Goal: Task Accomplishment & Management: Complete application form

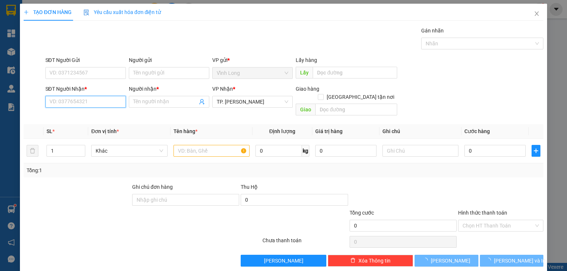
click at [103, 104] on input "SĐT Người Nhận *" at bounding box center [85, 102] width 80 height 12
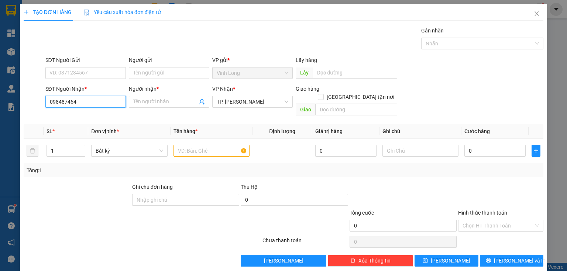
type input "0984874641"
click at [100, 115] on div "0984874641 - HIỂN" at bounding box center [84, 116] width 71 height 8
type input "HIỂN"
type input "0984874641"
click at [202, 145] on input "text" at bounding box center [211, 151] width 76 height 12
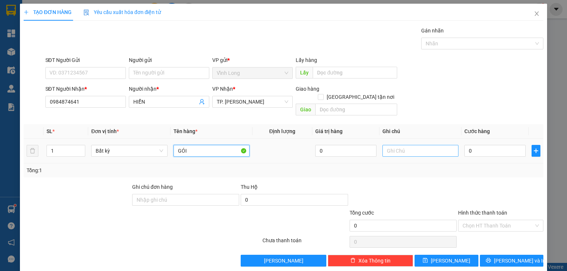
type input "GÓI"
click at [406, 145] on input "text" at bounding box center [420, 151] width 76 height 12
type input "THUY"
click at [474, 145] on input "0" at bounding box center [494, 151] width 61 height 12
type input "3"
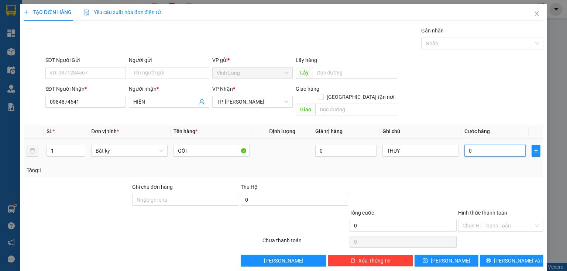
type input "3"
type input "30"
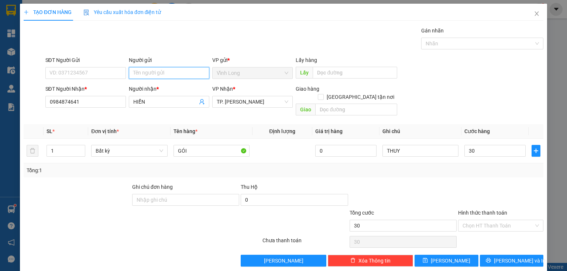
type input "30.000"
click at [183, 75] on input "Người gửi" at bounding box center [169, 73] width 80 height 12
type input "BÁ"
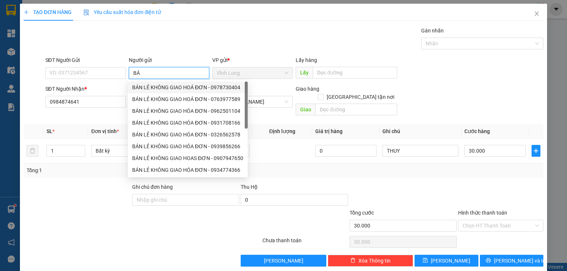
click at [145, 90] on div "BÁN LẺ KHÔNG GIAO HOÁ ĐƠN - 0978730404" at bounding box center [187, 87] width 111 height 8
type input "0978730404"
type input "BÁN LẺ KHÔNG GIAO HOÁ ĐƠN"
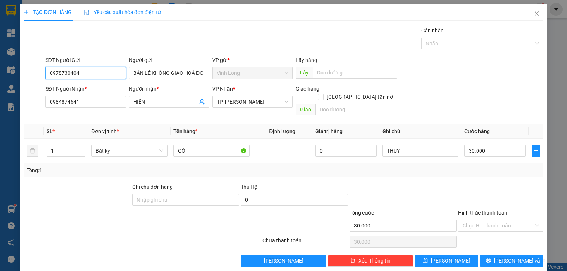
drag, startPoint x: 92, startPoint y: 69, endPoint x: 0, endPoint y: 95, distance: 95.0
click at [0, 95] on div "TẠO ĐƠN HÀNG Yêu cầu xuất hóa đơn điện tử Transit Pickup Surcharge Ids Transit …" at bounding box center [283, 135] width 567 height 271
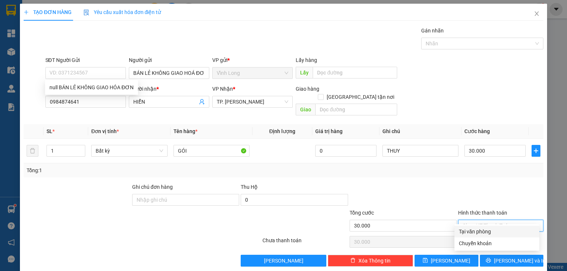
click at [468, 220] on input "Hình thức thanh toán" at bounding box center [497, 225] width 71 height 11
click at [478, 236] on div "Tại văn phòng" at bounding box center [496, 232] width 85 height 12
type input "0"
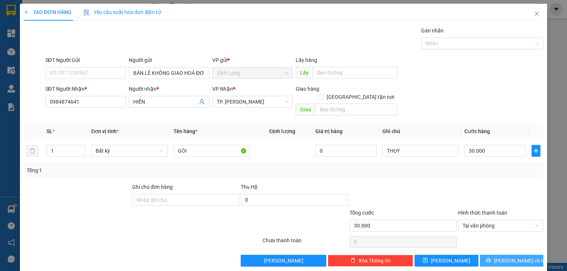
click at [484, 255] on button "[PERSON_NAME] và In" at bounding box center [512, 261] width 64 height 12
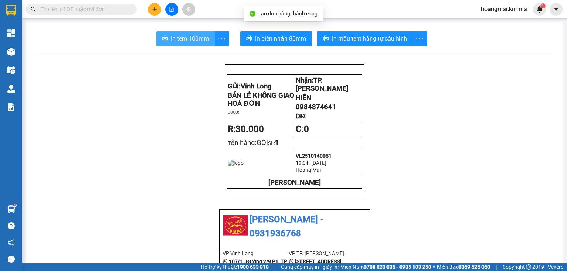
click at [163, 37] on icon "printer" at bounding box center [165, 38] width 6 height 5
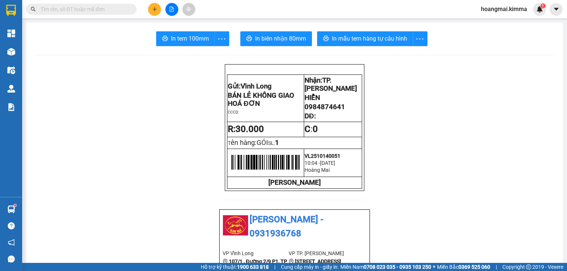
click at [152, 8] on icon "plus" at bounding box center [154, 9] width 5 height 5
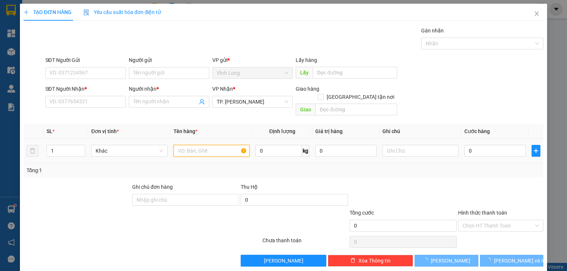
click at [208, 145] on input "text" at bounding box center [211, 151] width 76 height 12
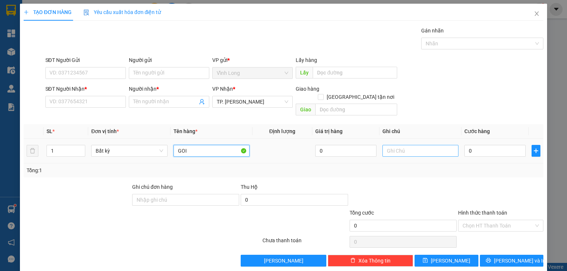
type input "GOI"
click at [400, 145] on input "text" at bounding box center [420, 151] width 76 height 12
type input "THUY"
click at [481, 146] on input "0" at bounding box center [494, 151] width 61 height 12
type input "3"
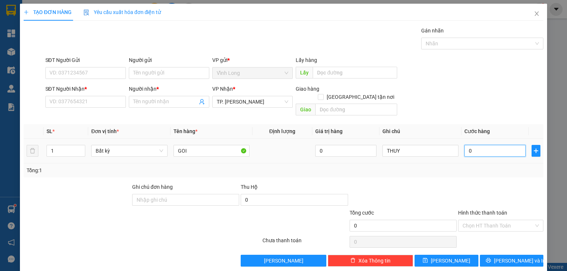
type input "3"
type input "30"
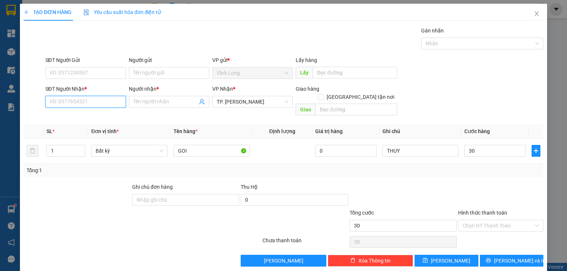
type input "30.000"
click at [77, 103] on input "SĐT Người Nhận *" at bounding box center [85, 102] width 80 height 12
type input "0798543206"
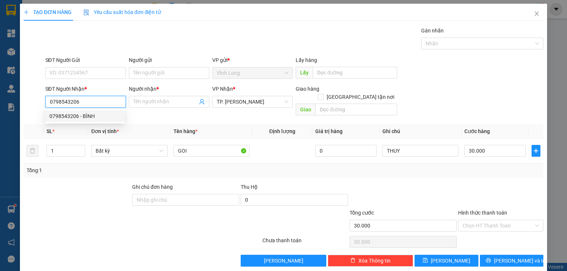
click at [87, 115] on div "0798543206 - BÌNH" at bounding box center [84, 116] width 71 height 8
type input "BÌNH"
type input "0798543206"
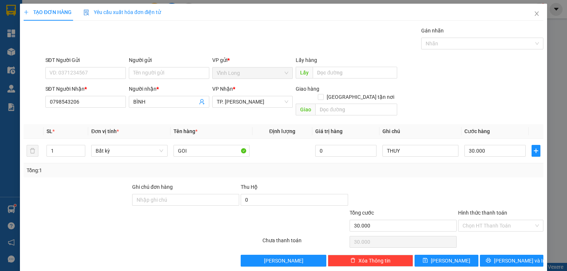
click at [145, 66] on div "Người gửi" at bounding box center [169, 61] width 80 height 11
click at [151, 72] on input "Người gửi" at bounding box center [169, 73] width 80 height 12
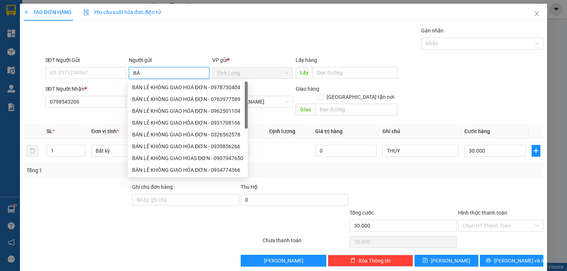
type input "BÁ"
drag, startPoint x: 155, startPoint y: 80, endPoint x: 125, endPoint y: 83, distance: 30.0
click at [154, 83] on div "8788286 BÁN LẺ KHÔNG GIAO HOÁ ĐƠN - 0978730404 BÁN LẺ KHÔNG GIAO HOÁ ĐƠN - 0763…" at bounding box center [188, 128] width 120 height 97
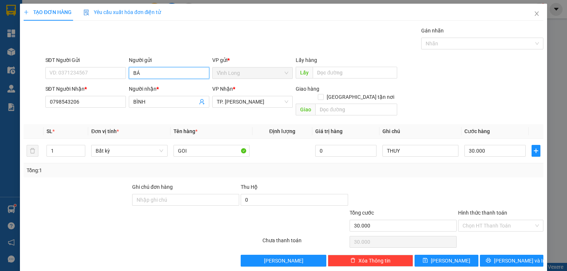
click at [141, 73] on input "BÁ" at bounding box center [169, 73] width 80 height 12
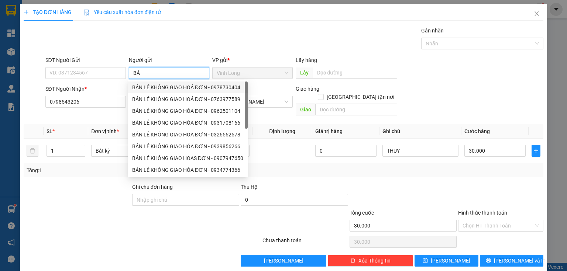
click at [145, 88] on div "BÁN LẺ KHÔNG GIAO HOÁ ĐƠN - 0978730404" at bounding box center [187, 87] width 111 height 8
type input "0978730404"
type input "BÁN LẺ KHÔNG GIAO HOÁ ĐƠN"
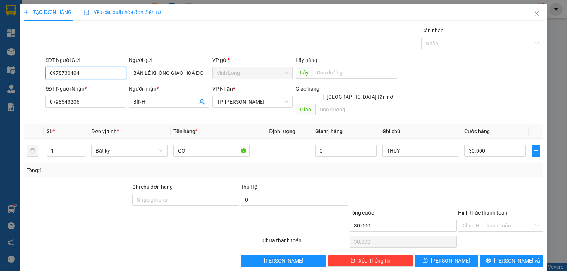
drag, startPoint x: 87, startPoint y: 71, endPoint x: 0, endPoint y: 91, distance: 89.4
click at [0, 91] on div "TẠO ĐƠN HÀNG Yêu cầu xuất hóa đơn điện tử Transit Pickup Surcharge Ids Transit …" at bounding box center [283, 135] width 567 height 271
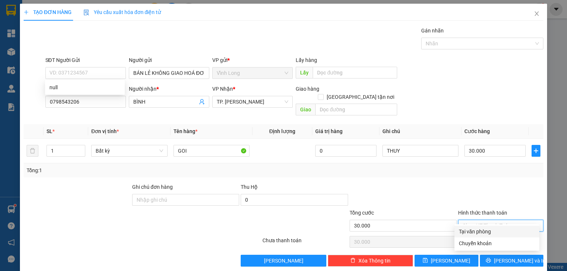
click at [483, 220] on input "Hình thức thanh toán" at bounding box center [497, 225] width 71 height 11
click at [475, 235] on div "Tại văn phòng" at bounding box center [497, 232] width 76 height 8
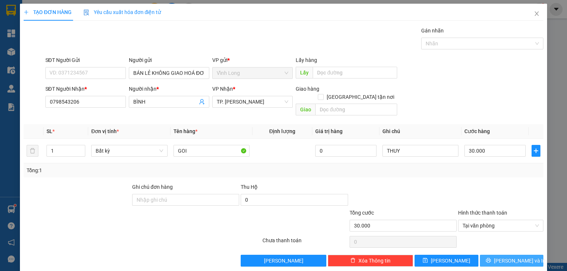
click at [506, 257] on span "[PERSON_NAME] và In" at bounding box center [520, 261] width 52 height 8
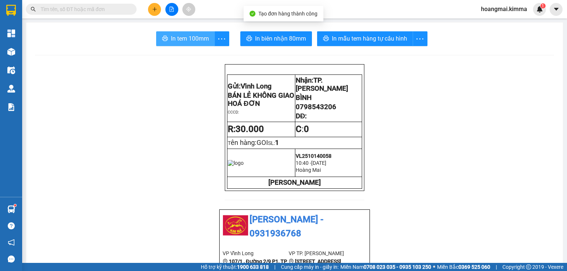
click at [207, 35] on button "In tem 100mm" at bounding box center [185, 38] width 59 height 15
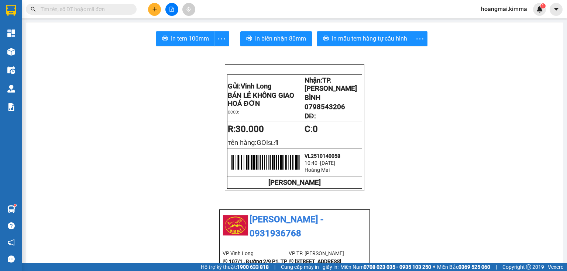
click at [152, 8] on icon "plus" at bounding box center [154, 9] width 5 height 5
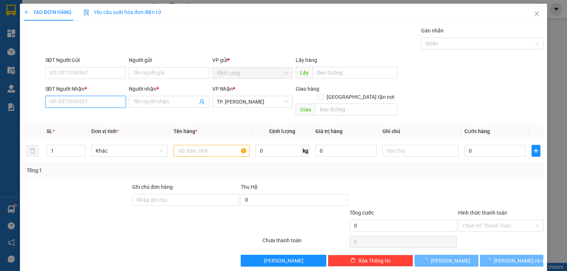
click at [97, 103] on input "SĐT Người Nhận *" at bounding box center [85, 102] width 80 height 12
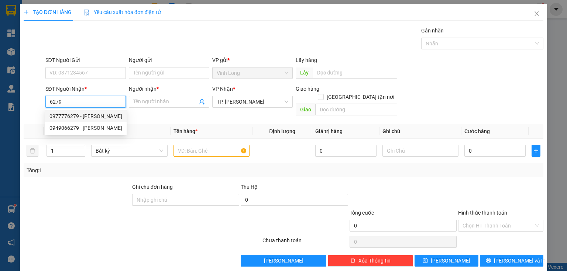
click at [82, 115] on div "0977776279 - [PERSON_NAME]" at bounding box center [85, 116] width 73 height 8
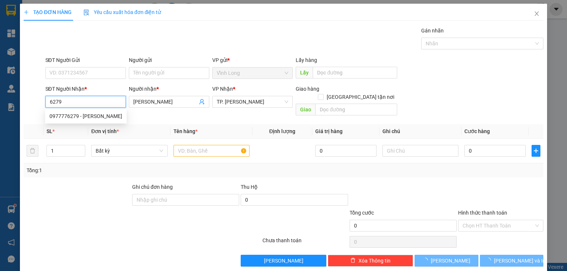
type input "0977776279"
type input "[PERSON_NAME]"
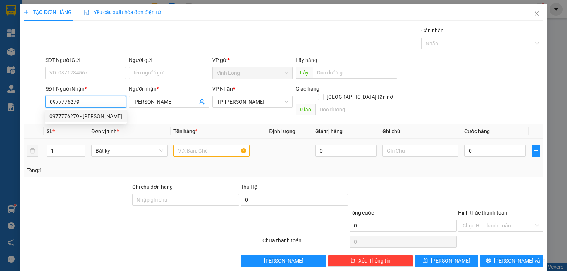
type input "0977776279"
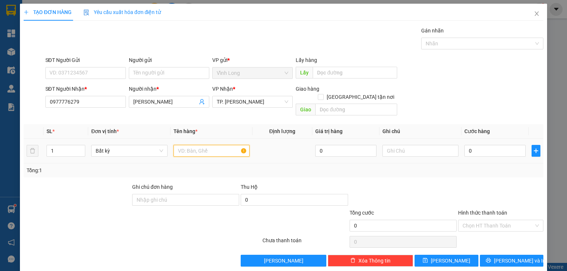
click at [180, 145] on input "text" at bounding box center [211, 151] width 76 height 12
type input "THÙNG MUS"
click at [404, 145] on input "text" at bounding box center [420, 151] width 76 height 12
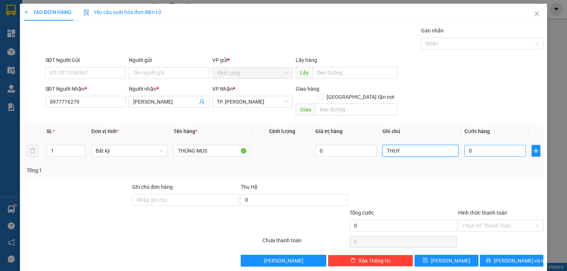
type input "THUY"
click at [488, 145] on input "0" at bounding box center [494, 151] width 61 height 12
type input "2"
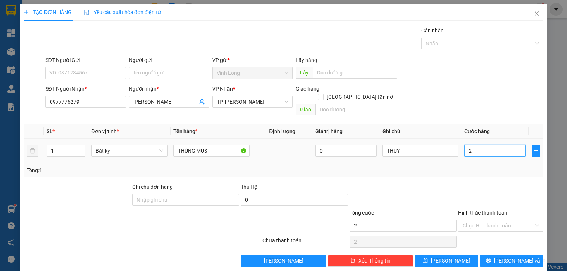
type input "20"
type input "20.000"
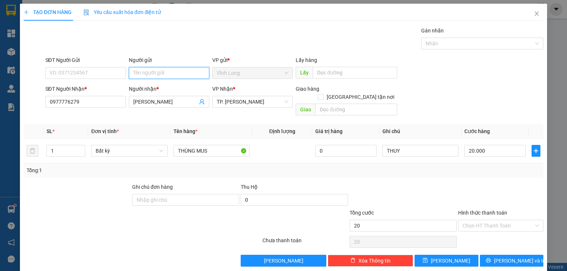
type input "20.000"
click at [170, 75] on input "Người gửi" at bounding box center [169, 73] width 80 height 12
type input "B"
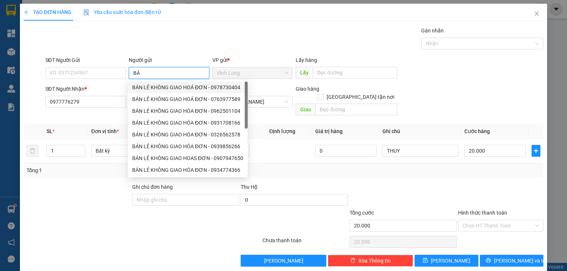
click at [158, 84] on div "BÁN LẺ KHÔNG GIAO HOÁ ĐƠN - 0978730404" at bounding box center [187, 87] width 111 height 8
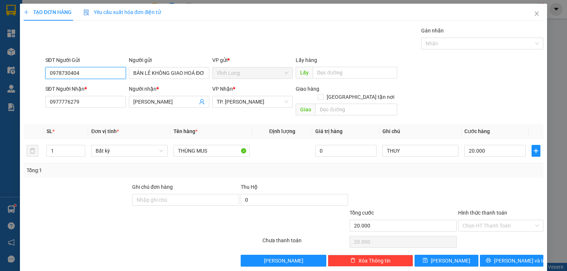
drag, startPoint x: 106, startPoint y: 75, endPoint x: 0, endPoint y: 93, distance: 107.4
click at [0, 91] on div "TẠO ĐƠN HÀNG Yêu cầu xuất hóa đơn điện tử Transit Pickup Surcharge Ids Transit …" at bounding box center [283, 135] width 567 height 271
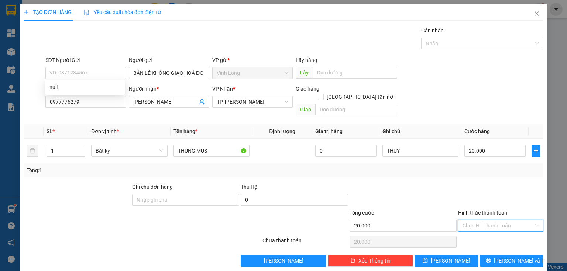
click at [489, 221] on input "Hình thức thanh toán" at bounding box center [497, 225] width 71 height 11
click at [483, 230] on div "Tại văn phòng" at bounding box center [497, 232] width 76 height 8
click at [491, 258] on icon "printer" at bounding box center [488, 260] width 5 height 5
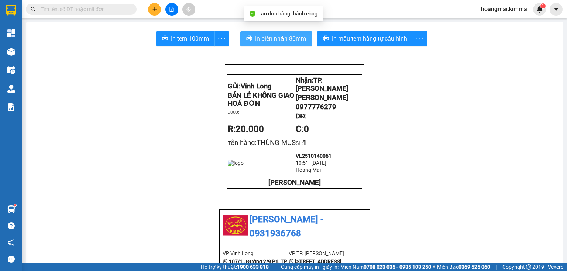
click at [283, 35] on span "In biên nhận 80mm" at bounding box center [280, 38] width 51 height 9
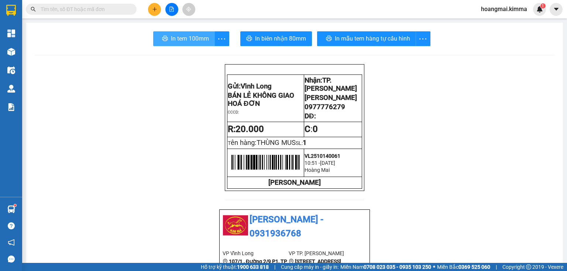
click at [189, 39] on span "In tem 100mm" at bounding box center [190, 38] width 38 height 9
click at [149, 12] on button at bounding box center [154, 9] width 13 height 13
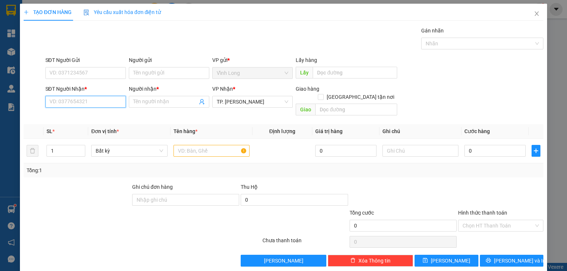
click at [100, 101] on input "SĐT Người Nhận *" at bounding box center [85, 102] width 80 height 12
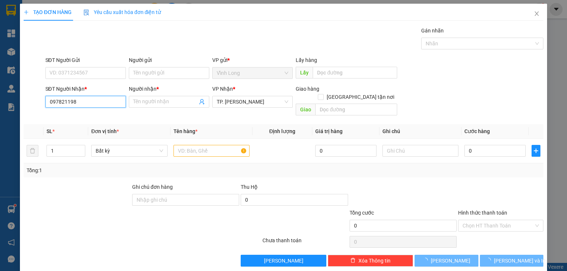
type input "0978211985"
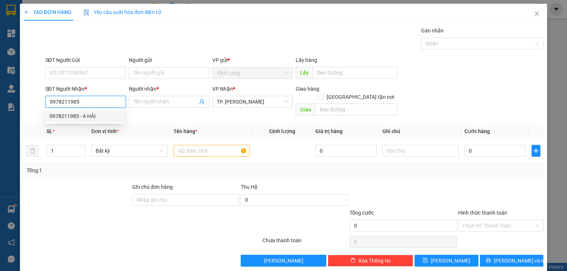
click at [98, 110] on div "0978211985 - A HẢI" at bounding box center [85, 116] width 80 height 12
type input "A HẢI"
type input "0978211985"
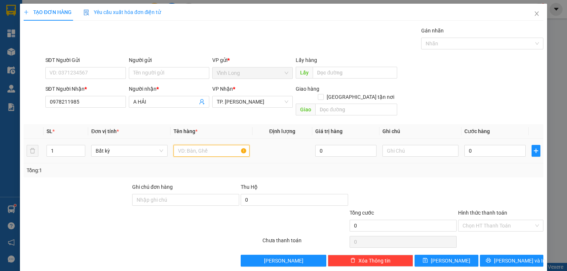
click at [196, 145] on input "text" at bounding box center [211, 151] width 76 height 12
type input "HỘP"
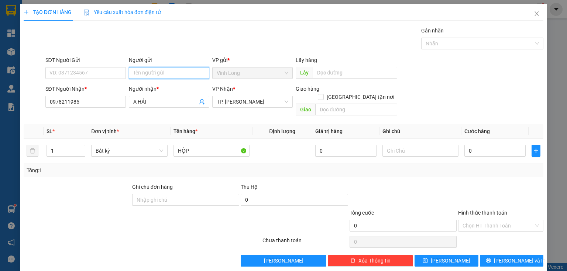
click at [143, 74] on input "Người gửi" at bounding box center [169, 73] width 80 height 12
type input "T"
type input "BÁ"
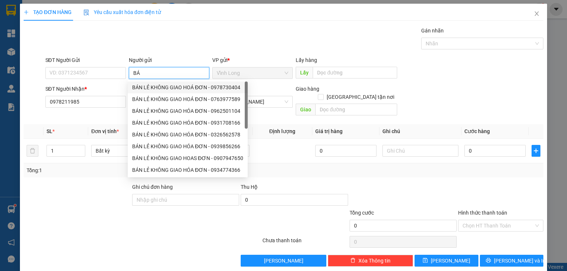
click at [143, 87] on div "BÁN LẺ KHÔNG GIAO HOÁ ĐƠN - 0978730404" at bounding box center [187, 87] width 111 height 8
type input "0978730404"
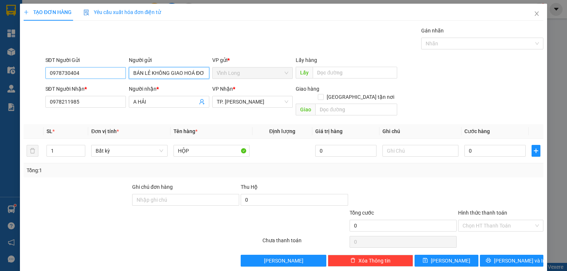
type input "BÁN LẺ KHÔNG GIAO HOÁ ĐƠN"
drag, startPoint x: 103, startPoint y: 73, endPoint x: 0, endPoint y: 59, distance: 103.9
click at [0, 59] on div "TẠO ĐƠN HÀNG Yêu cầu xuất hóa đơn điện tử Transit Pickup Surcharge Ids Transit …" at bounding box center [283, 135] width 567 height 271
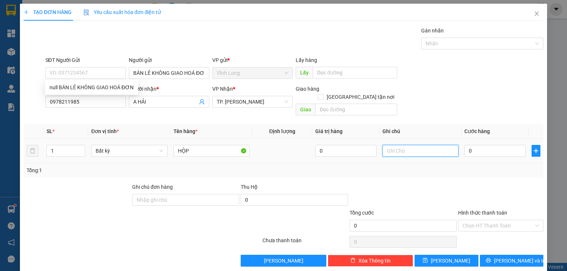
click at [403, 145] on input "text" at bounding box center [420, 151] width 76 height 12
type input "THUY"
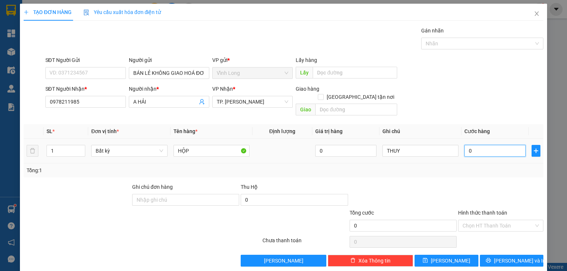
click at [490, 148] on input "0" at bounding box center [494, 151] width 61 height 12
type input "2"
type input "20"
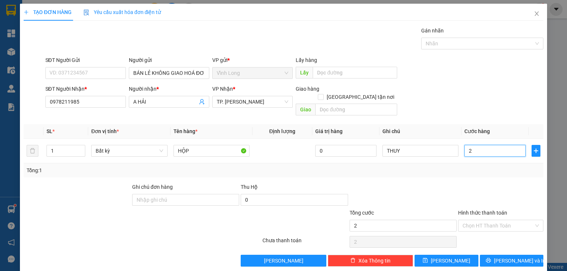
type input "20"
type input "20.000"
click at [473, 220] on input "Hình thức thanh toán" at bounding box center [497, 225] width 71 height 11
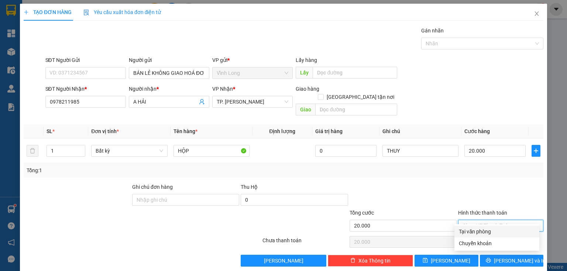
click at [471, 227] on div "Tại văn phòng" at bounding box center [496, 232] width 85 height 12
type input "0"
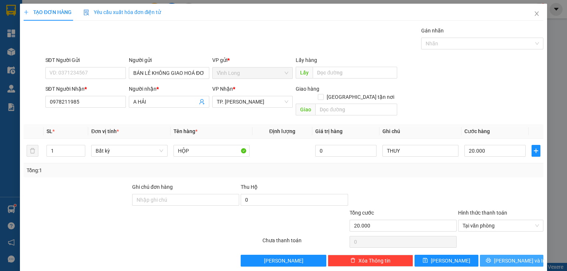
click at [487, 255] on button "[PERSON_NAME] và In" at bounding box center [512, 261] width 64 height 12
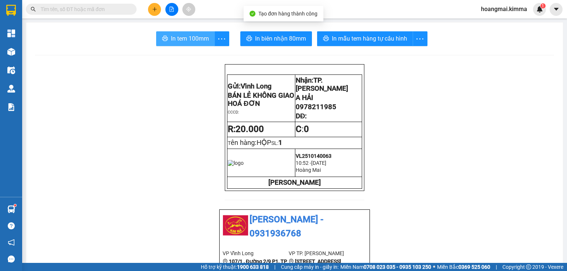
click at [179, 39] on span "In tem 100mm" at bounding box center [190, 38] width 38 height 9
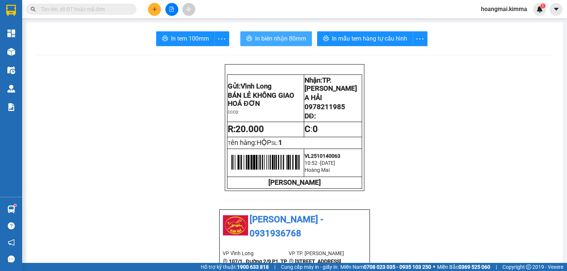
click at [271, 33] on button "In biên nhận 80mm" at bounding box center [276, 38] width 72 height 15
click at [149, 6] on button at bounding box center [154, 9] width 13 height 13
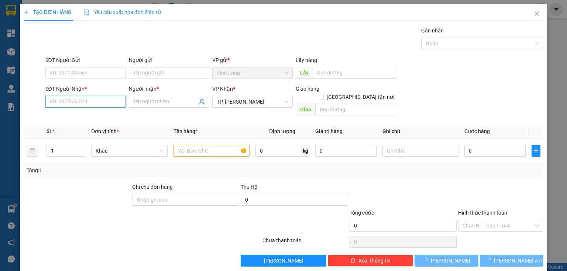
click at [109, 103] on input "SĐT Người Nhận *" at bounding box center [85, 102] width 80 height 12
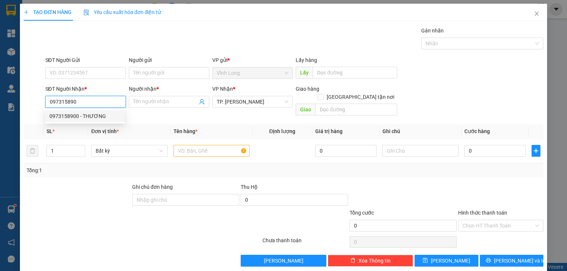
click at [91, 114] on div "0973158900 - THƯƠNG" at bounding box center [84, 116] width 71 height 8
type input "0973158900"
type input "THƯƠNG"
type input "0973158900"
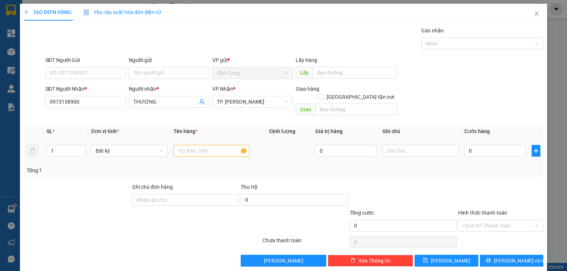
click at [209, 139] on td at bounding box center [211, 151] width 82 height 25
click at [204, 145] on input "text" at bounding box center [211, 151] width 76 height 12
type input "BAO"
click at [416, 146] on input "text" at bounding box center [420, 151] width 76 height 12
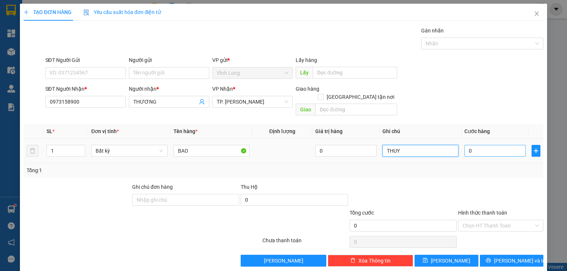
type input "THUY"
click at [466, 148] on input "0" at bounding box center [494, 151] width 61 height 12
type input "4"
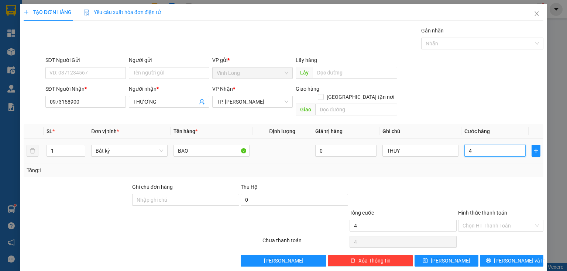
type input "40"
click at [168, 72] on input "Người gửi" at bounding box center [169, 73] width 80 height 12
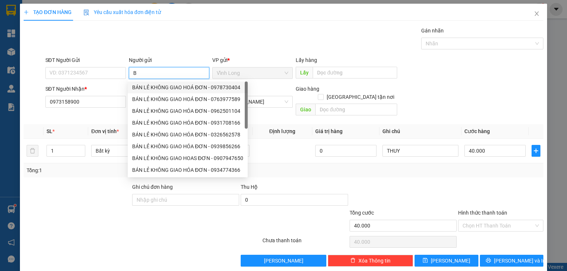
click at [166, 86] on div "BÁN LẺ KHÔNG GIAO HOÁ ĐƠN - 0978730404" at bounding box center [187, 87] width 111 height 8
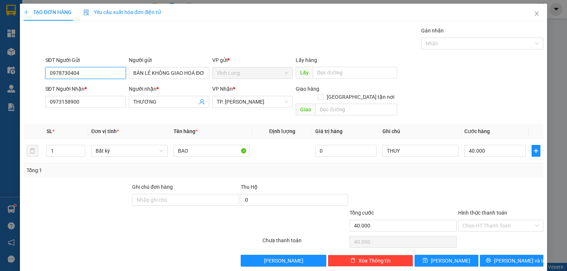
drag, startPoint x: 108, startPoint y: 72, endPoint x: 0, endPoint y: 80, distance: 108.1
click at [0, 80] on div "TẠO ĐƠN HÀNG Yêu cầu xuất hóa đơn điện tử Transit Pickup Surcharge Ids Transit …" at bounding box center [283, 135] width 567 height 271
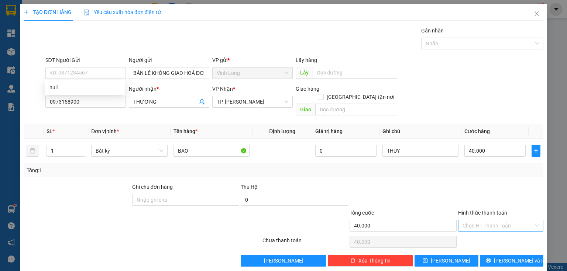
click at [488, 220] on input "Hình thức thanh toán" at bounding box center [497, 225] width 71 height 11
click at [484, 232] on div "Tại văn phòng" at bounding box center [497, 232] width 76 height 8
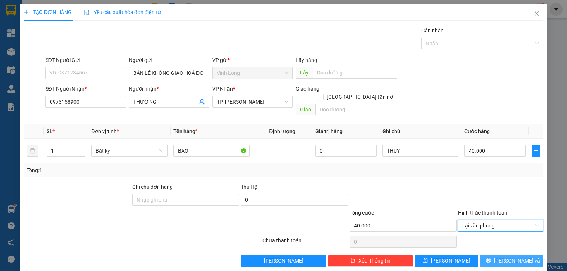
click at [490, 258] on icon "printer" at bounding box center [488, 260] width 5 height 5
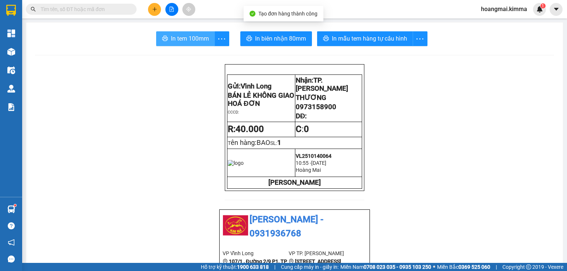
click at [181, 34] on span "In tem 100mm" at bounding box center [190, 38] width 38 height 9
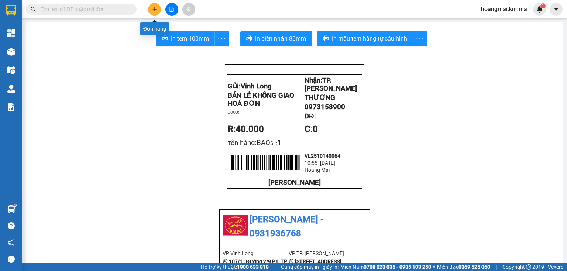
click at [149, 9] on button at bounding box center [154, 9] width 13 height 13
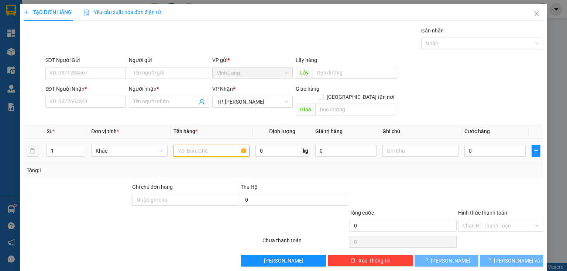
click at [186, 145] on input "text" at bounding box center [211, 151] width 76 height 12
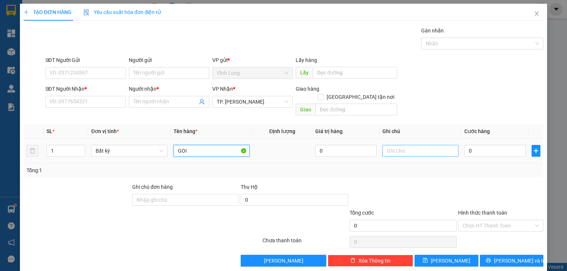
type input "GOI"
click at [408, 145] on input "text" at bounding box center [420, 151] width 76 height 12
type input "THUY"
click at [487, 145] on input "0" at bounding box center [494, 151] width 61 height 12
type input "2"
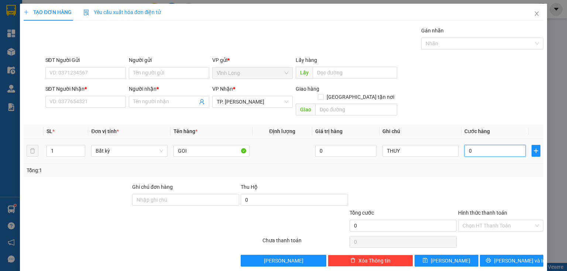
type input "2"
type input "20"
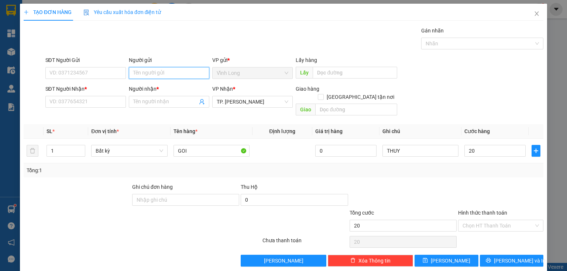
type input "20.000"
click at [147, 76] on input "Người gửi" at bounding box center [169, 73] width 80 height 12
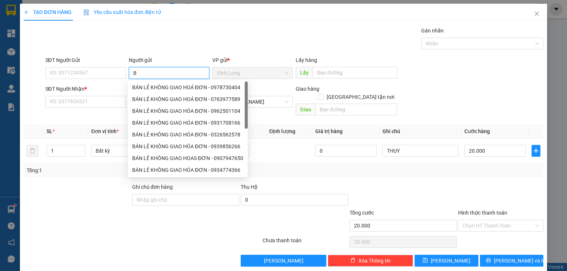
type input "BA"
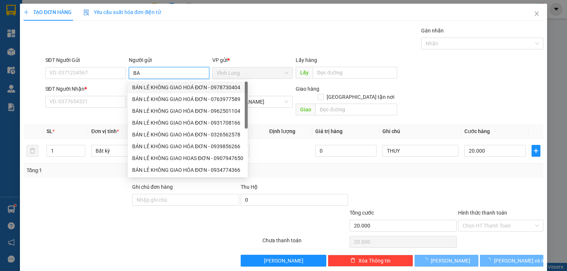
click at [163, 87] on div "BÁN LẺ KHÔNG GIAO HOÁ ĐƠN - 0978730404" at bounding box center [187, 87] width 111 height 8
type input "0978730404"
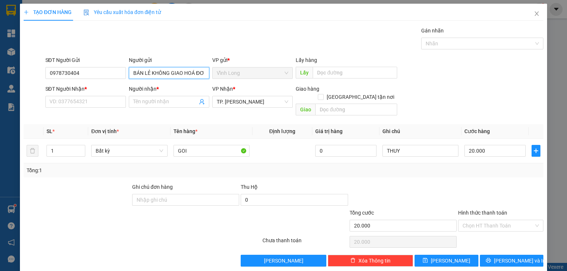
type input "BÁN LẺ KHÔNG GIAO HOÁ ĐƠN"
click at [98, 79] on div "SĐT Người Gửi 0978730404" at bounding box center [85, 69] width 80 height 26
drag, startPoint x: 84, startPoint y: 72, endPoint x: 0, endPoint y: 70, distance: 84.5
click at [0, 70] on div "TẠO ĐƠN HÀNG Yêu cầu xuất hóa đơn điện tử Transit Pickup Surcharge Ids Transit …" at bounding box center [283, 135] width 567 height 271
click at [92, 103] on input "SĐT Người Nhận *" at bounding box center [85, 102] width 80 height 12
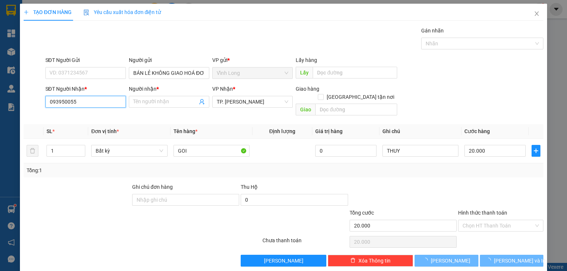
type input "0939500559"
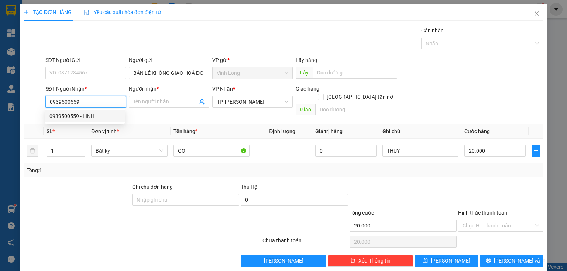
click at [82, 117] on div "0939500559 - LINH" at bounding box center [84, 116] width 71 height 8
type input "LINH"
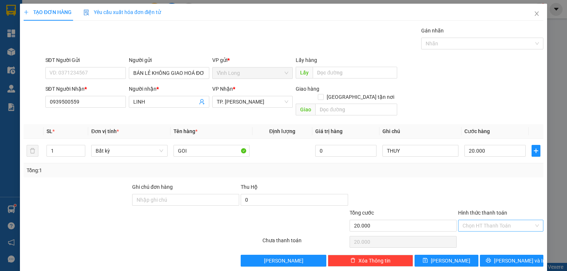
click at [489, 220] on input "Hình thức thanh toán" at bounding box center [497, 225] width 71 height 11
click at [478, 233] on div "Tại văn phòng" at bounding box center [497, 232] width 76 height 8
click at [503, 257] on span "[PERSON_NAME] và In" at bounding box center [520, 261] width 52 height 8
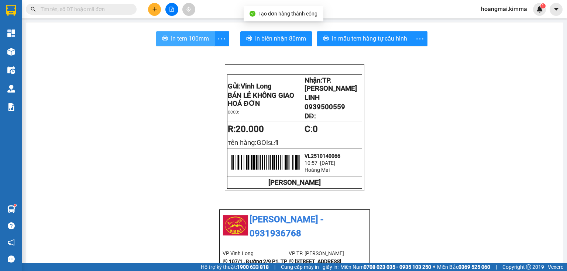
click at [184, 42] on span "In tem 100mm" at bounding box center [190, 38] width 38 height 9
click at [155, 10] on icon "plus" at bounding box center [154, 9] width 5 height 5
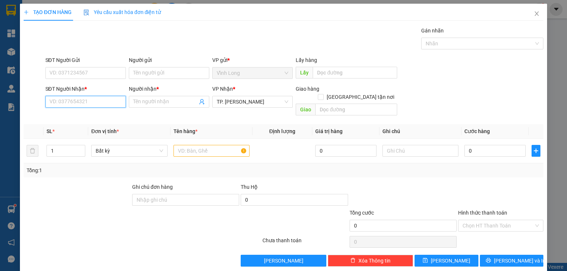
click at [105, 105] on input "SĐT Người Nhận *" at bounding box center [85, 102] width 80 height 12
type input "0902739782"
click at [146, 101] on input "Người nhận *" at bounding box center [165, 102] width 64 height 8
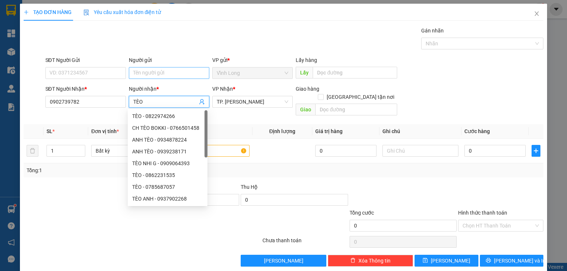
type input "TÈO"
click at [134, 69] on input "Người gửi" at bounding box center [169, 73] width 80 height 12
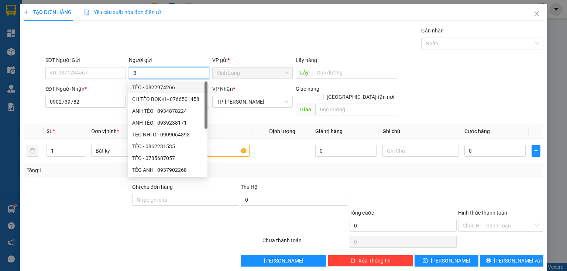
type input "BA"
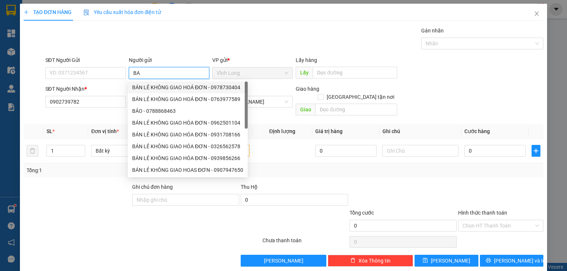
click at [140, 86] on div "BÁN LẺ KHÔNG GIAO HOÁ ĐƠN - 0978730404" at bounding box center [187, 87] width 111 height 8
type input "0978730404"
type input "BÁN LẺ KHÔNG GIAO HOÁ ĐƠN"
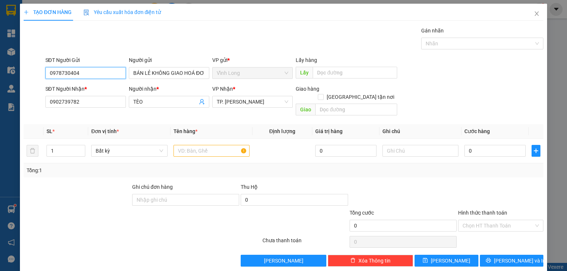
drag, startPoint x: 106, startPoint y: 72, endPoint x: 0, endPoint y: 84, distance: 106.3
click at [0, 86] on div "TẠO ĐƠN HÀNG Yêu cầu xuất hóa đơn điện tử Transit Pickup Surcharge Ids Transit …" at bounding box center [283, 135] width 567 height 271
type input "0828878388"
click at [199, 146] on input "text" at bounding box center [211, 151] width 76 height 12
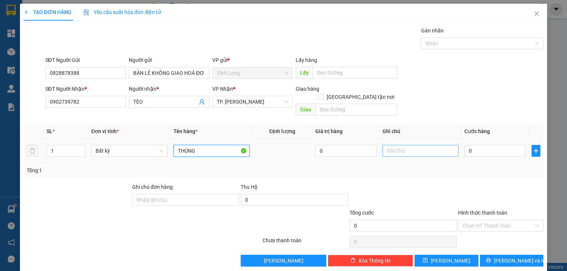
type input "THÙNG"
click at [405, 145] on input "text" at bounding box center [420, 151] width 76 height 12
type input "THUY"
click at [487, 145] on input "0" at bounding box center [494, 151] width 61 height 12
type input "3"
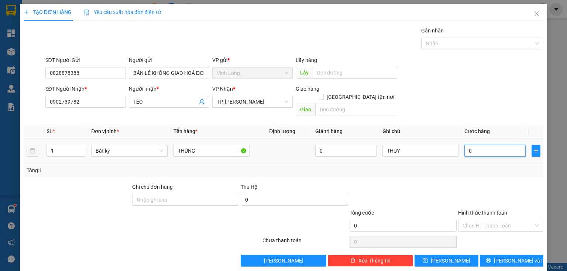
type input "3"
type input "30"
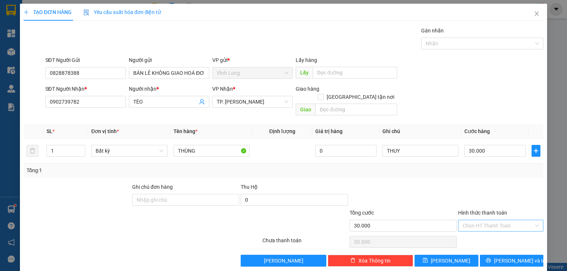
click at [486, 220] on input "Hình thức thanh toán" at bounding box center [497, 225] width 71 height 11
click at [477, 232] on div "Tại văn phòng" at bounding box center [497, 232] width 76 height 8
click at [485, 255] on button "[PERSON_NAME] và In" at bounding box center [512, 261] width 64 height 12
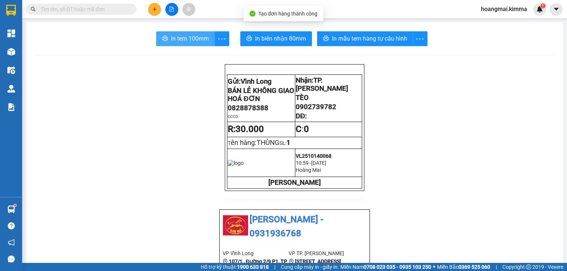
click at [189, 46] on button "In tem 100mm" at bounding box center [185, 38] width 59 height 15
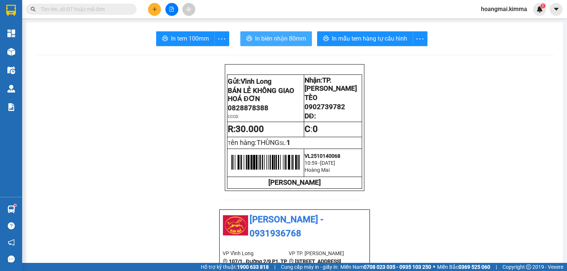
click at [294, 41] on span "In biên nhận 80mm" at bounding box center [280, 38] width 51 height 9
click at [106, 8] on input "text" at bounding box center [84, 9] width 87 height 8
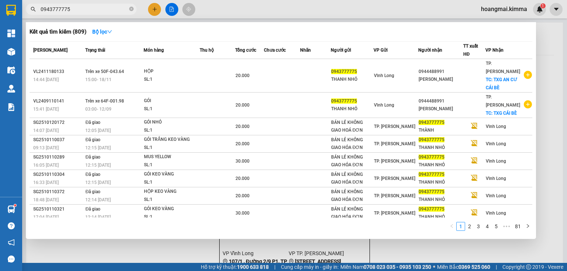
type input "0943777775"
